Goal: Information Seeking & Learning: Find specific fact

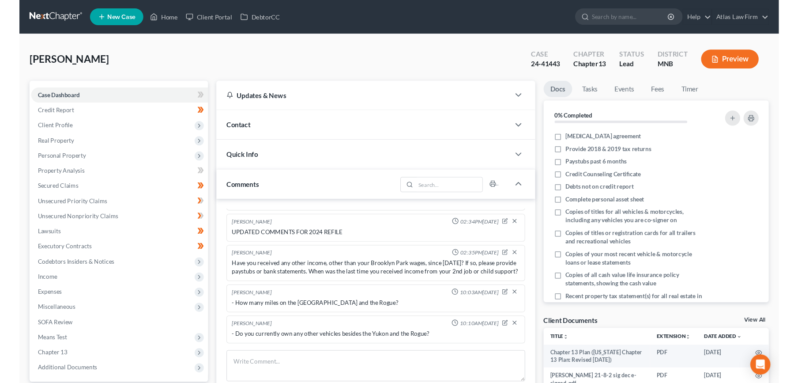
scroll to position [586, 0]
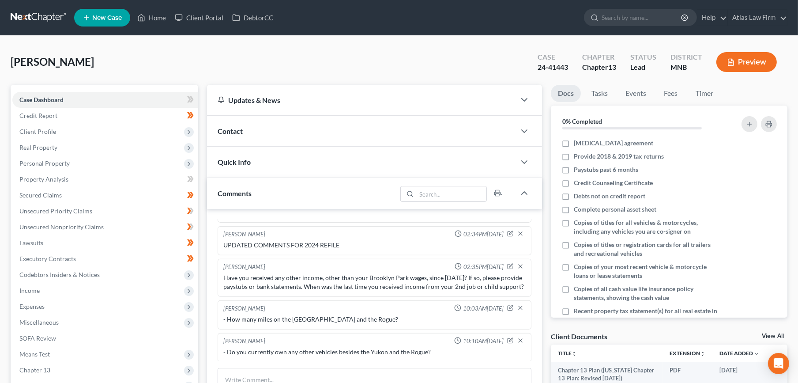
click at [53, 15] on link at bounding box center [39, 18] width 56 height 16
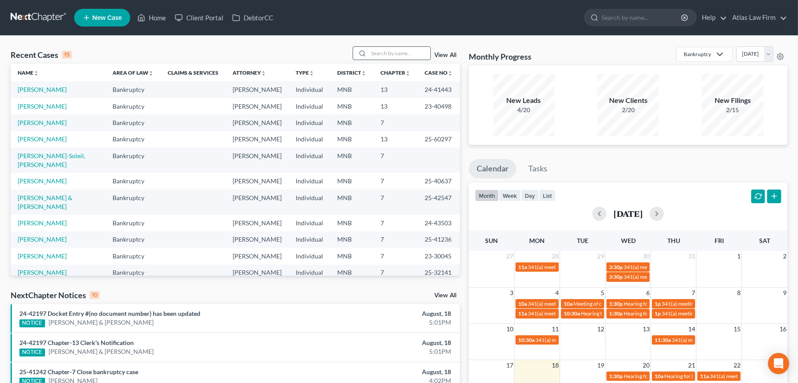
drag, startPoint x: 378, startPoint y: 54, endPoint x: 384, endPoint y: 52, distance: 6.6
click at [378, 53] on input "search" at bounding box center [399, 53] width 62 height 13
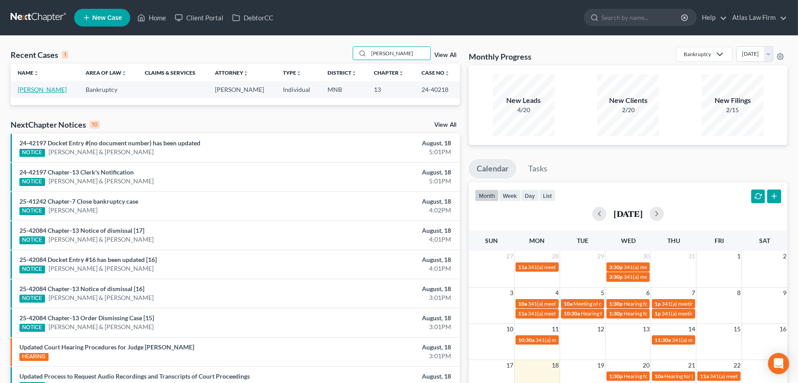
type input "[PERSON_NAME]"
click at [46, 92] on link "[PERSON_NAME]" at bounding box center [42, 90] width 49 height 8
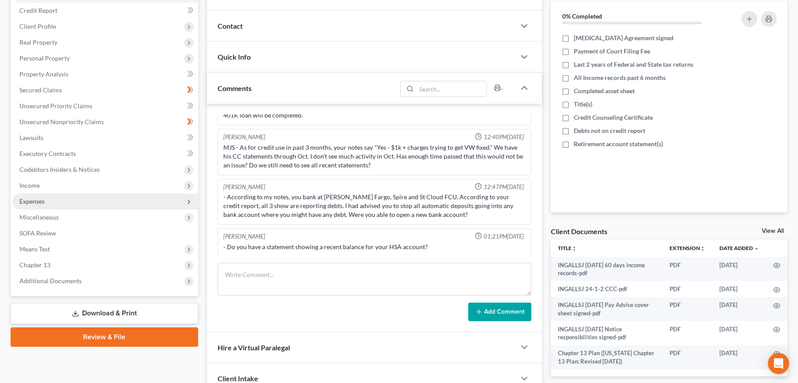
scroll to position [147, 0]
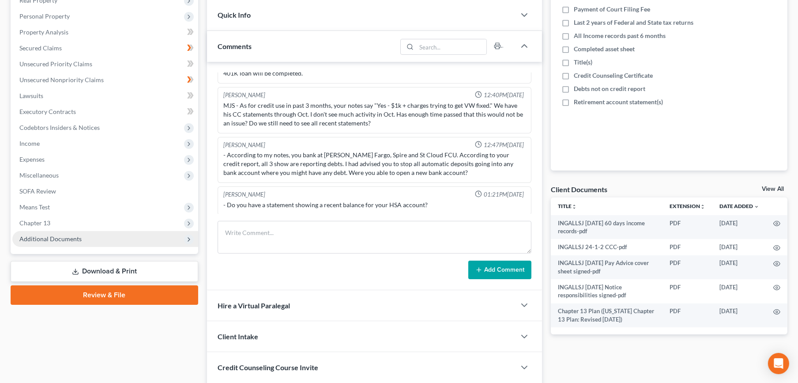
click at [72, 242] on span "Additional Documents" at bounding box center [105, 239] width 186 height 16
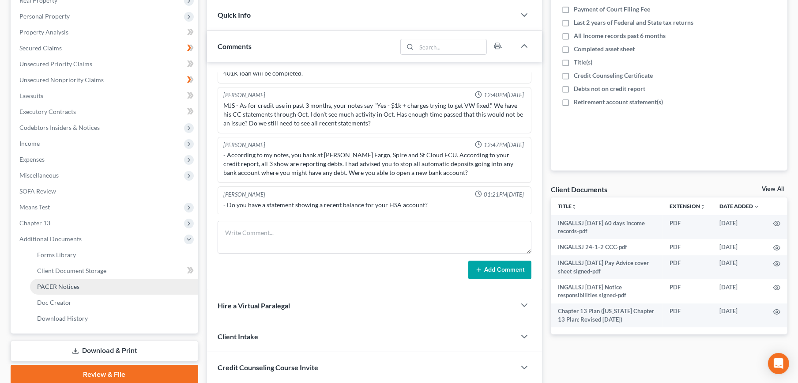
click at [76, 283] on span "PACER Notices" at bounding box center [58, 286] width 42 height 8
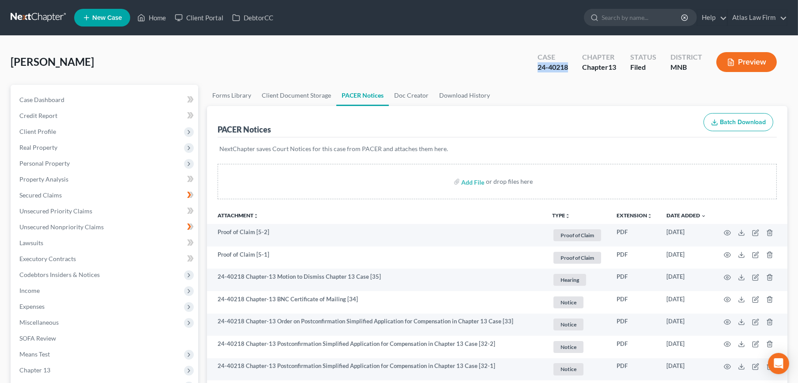
drag, startPoint x: 562, startPoint y: 69, endPoint x: 532, endPoint y: 68, distance: 30.0
click at [532, 68] on div "Case 24-40218" at bounding box center [552, 63] width 45 height 26
copy div "24-40218"
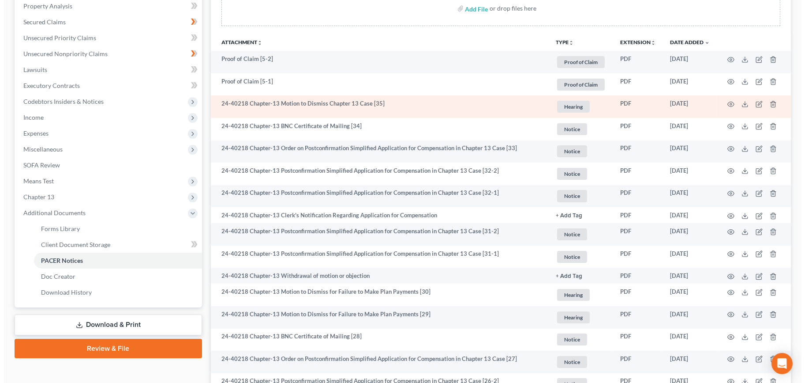
scroll to position [196, 0]
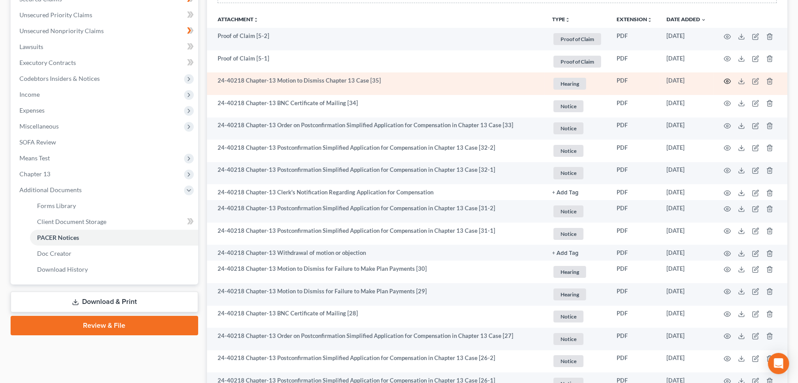
click at [726, 79] on icon "button" at bounding box center [727, 81] width 7 height 5
